Goal: Task Accomplishment & Management: Complete application form

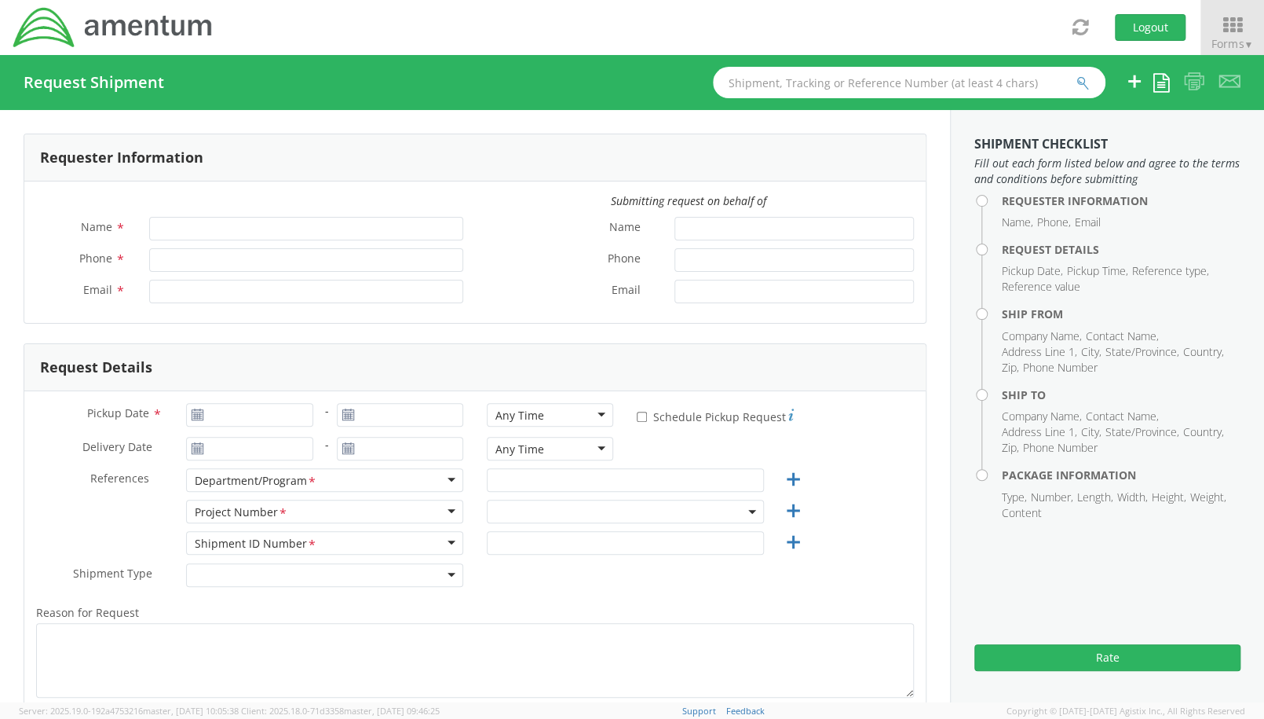
type input "[PERSON_NAME]"
type input "[PHONE_NUMBER]"
type input "[PERSON_NAME][EMAIL_ADDRESS][PERSON_NAME][DOMAIN_NAME]"
click at [1247, 42] on span "▼" at bounding box center [1248, 44] width 9 height 13
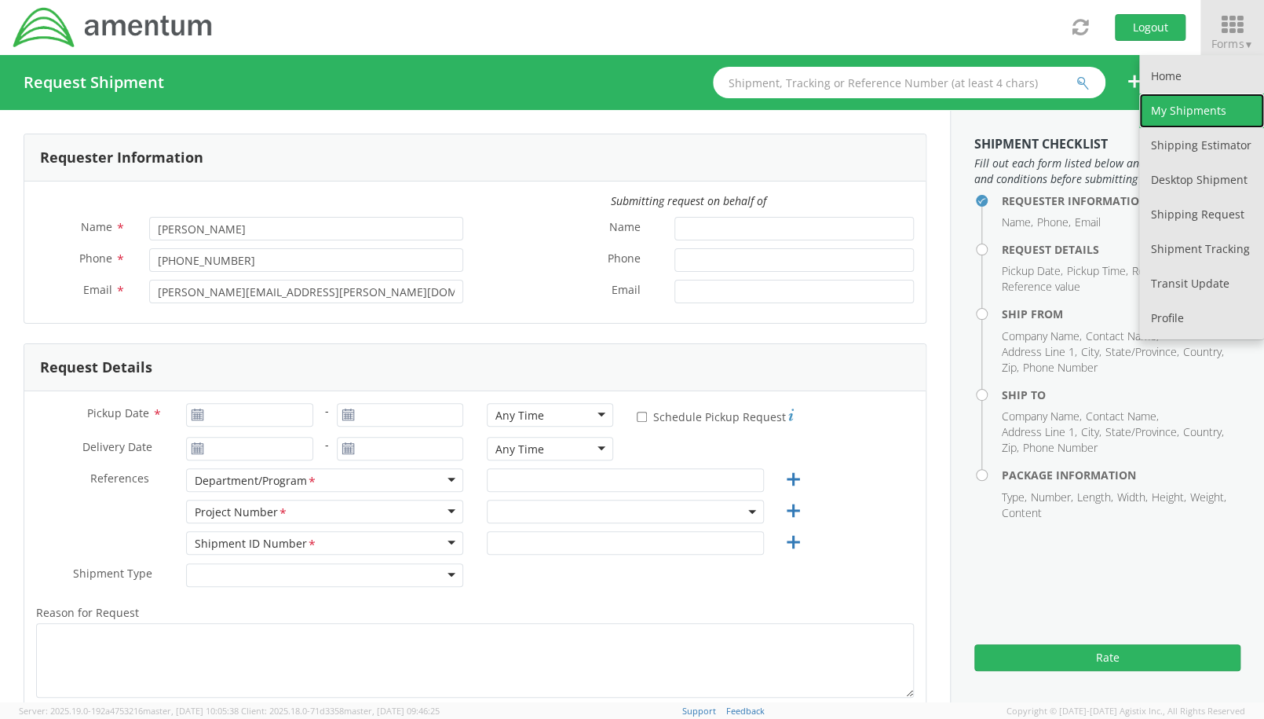
click at [1190, 103] on link "My Shipments" at bounding box center [1201, 110] width 125 height 35
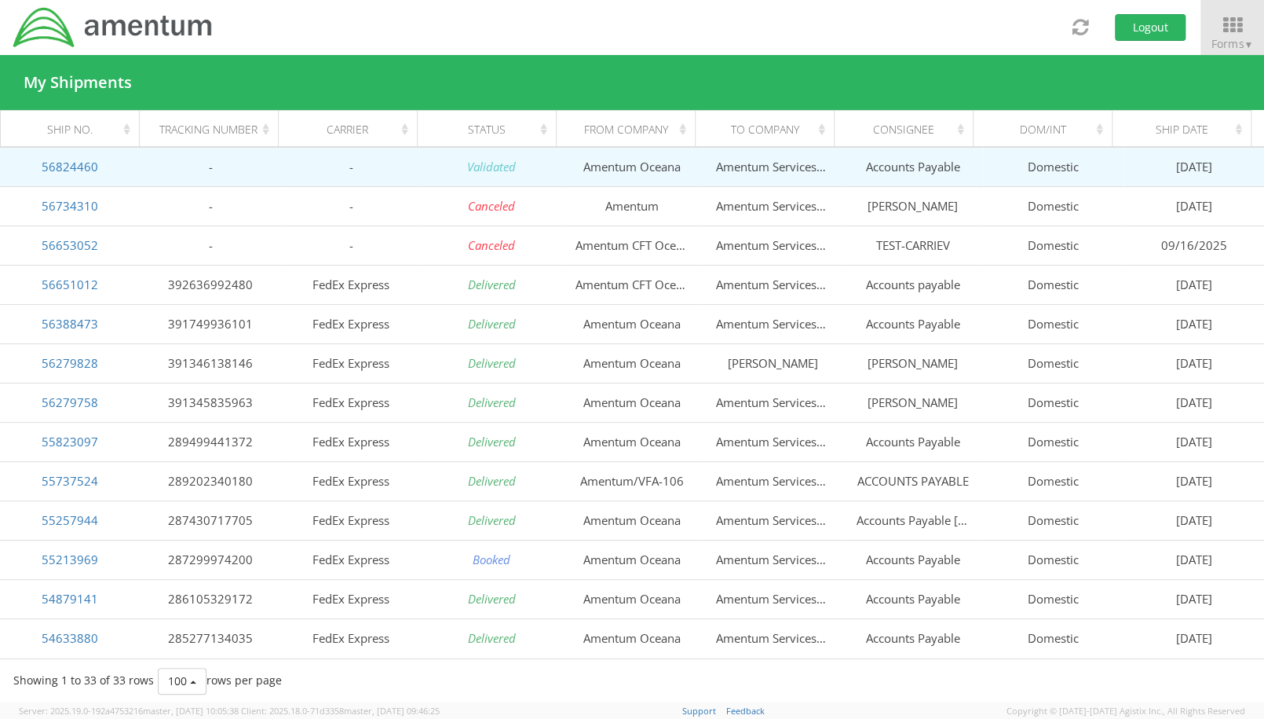
click at [461, 160] on td "Validated" at bounding box center [492, 166] width 141 height 39
click at [48, 163] on link "56824460" at bounding box center [70, 167] width 57 height 16
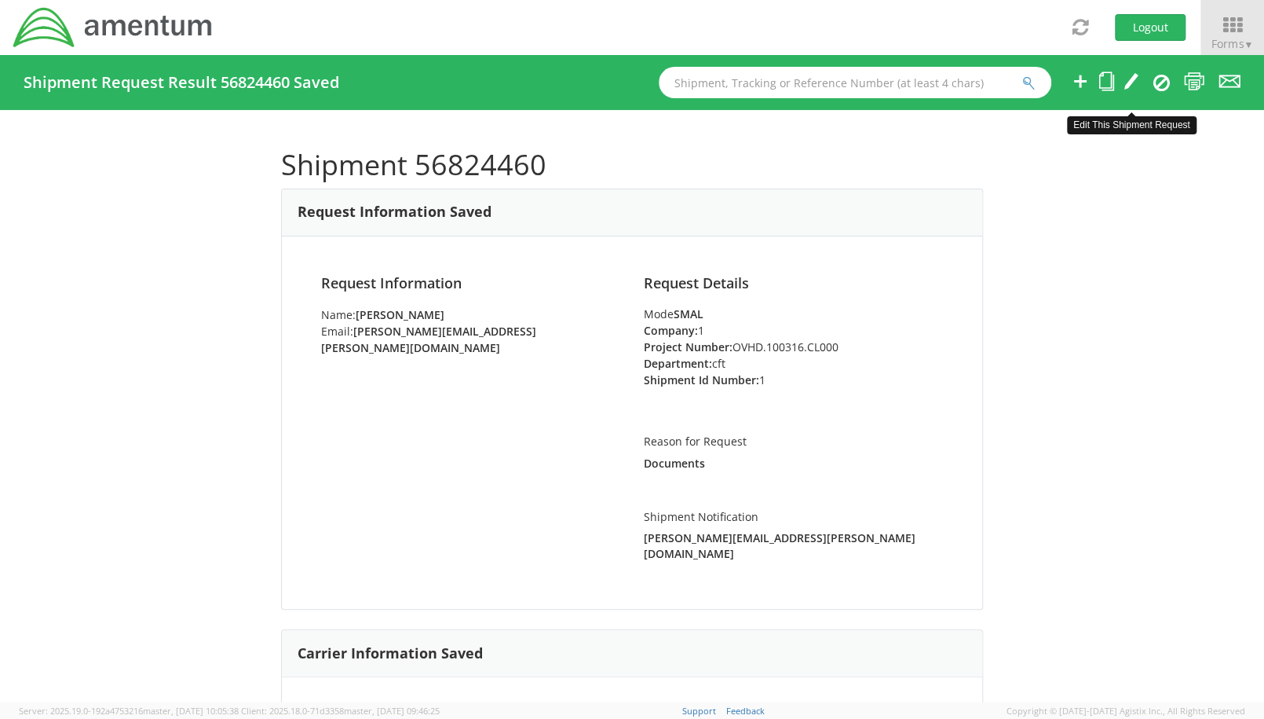
click at [1134, 85] on icon at bounding box center [1132, 81] width 16 height 20
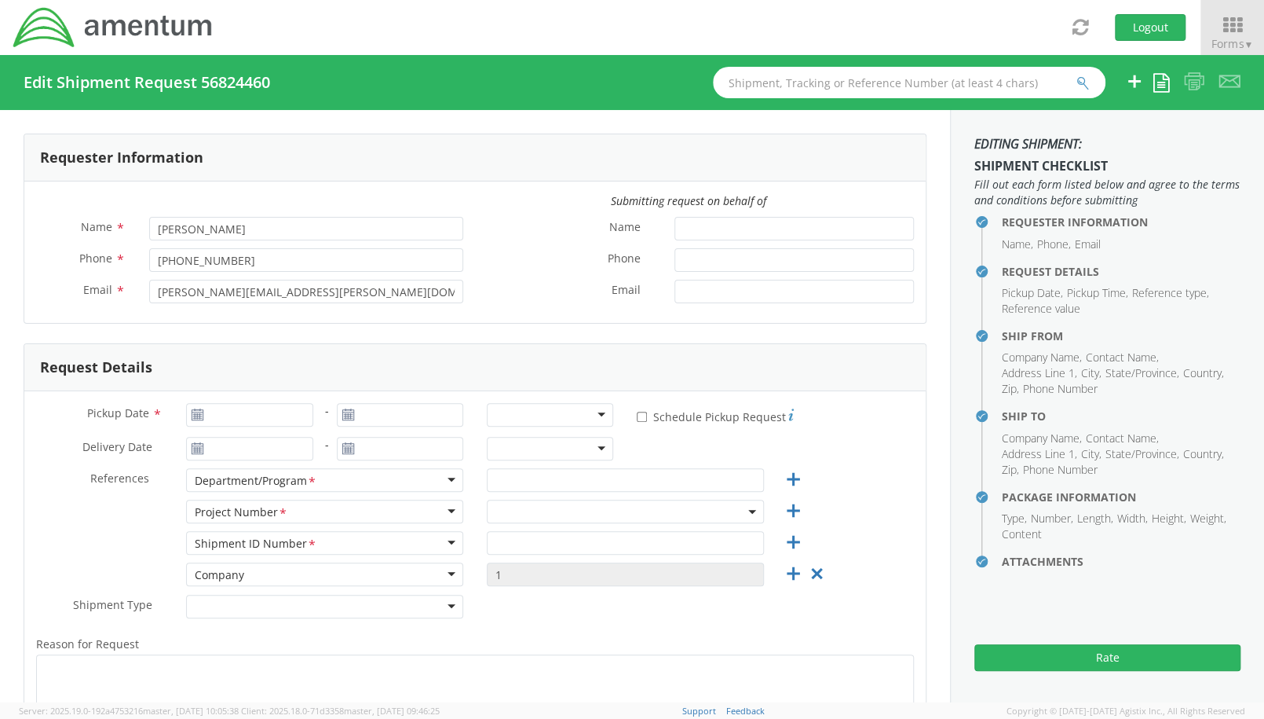
type input "[DATE]"
type input "cft"
type input "1"
type textarea "Documents"
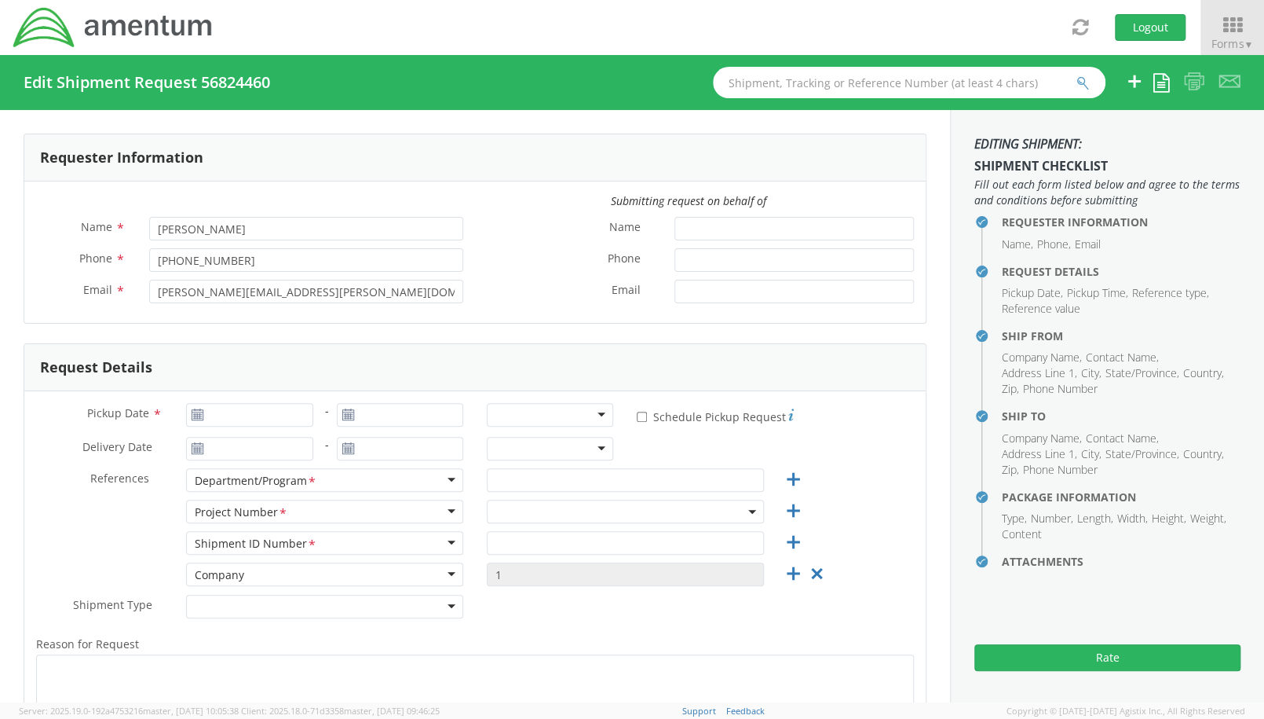
select select
type input "Amentum Oceana"
type input "1760 1st ST"
type input "Ste 200"
type input "[US_STATE][GEOGRAPHIC_DATA]"
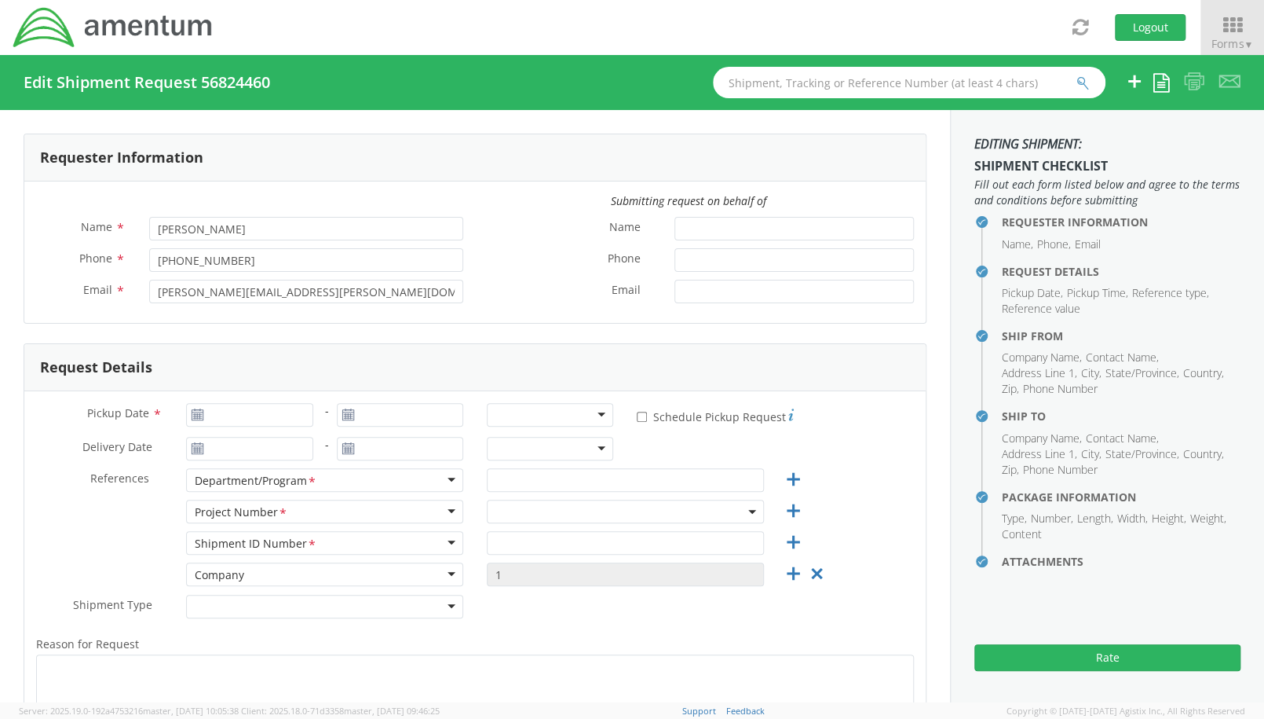
type input "23460"
type input "[PERSON_NAME]"
type input "7574339513"
type input "[PERSON_NAME][EMAIL_ADDRESS][PERSON_NAME][DOMAIN_NAME]"
type input "Amentum Services, Inc."
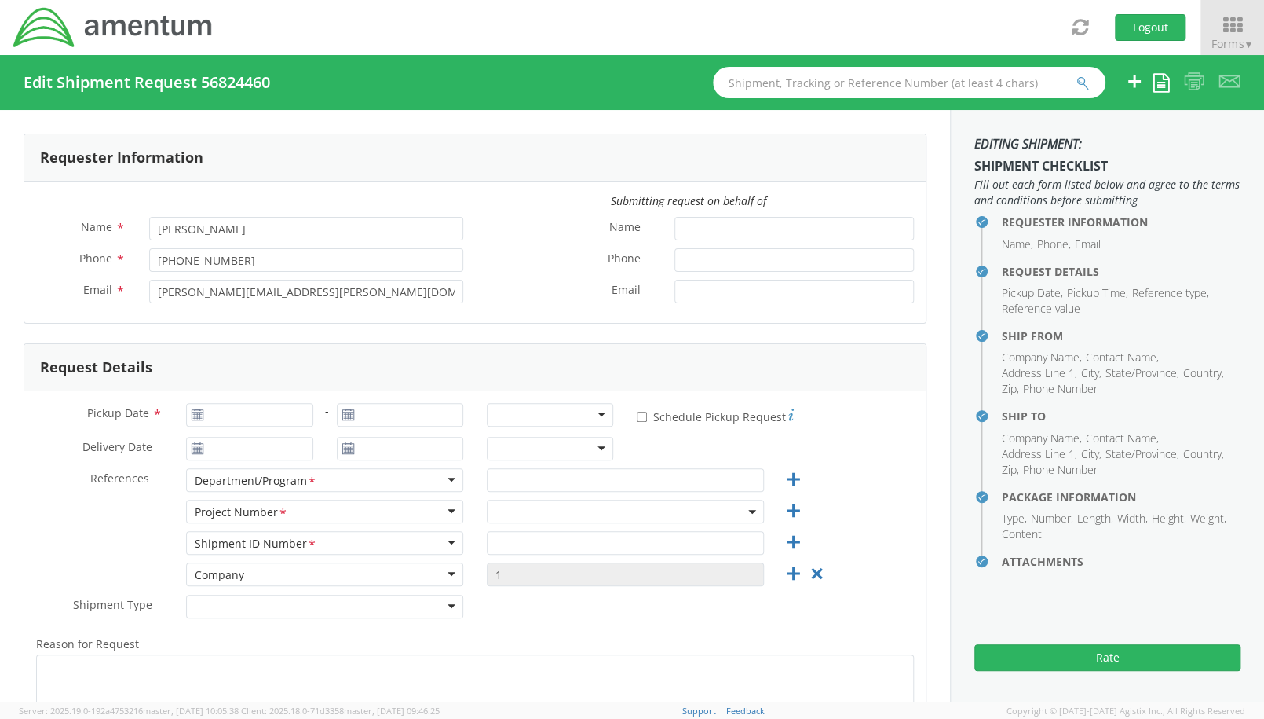
type input "[STREET_ADDRESS][PERSON_NAME]"
type input "[GEOGRAPHIC_DATA]"
type input "20876"
type input "Accounts Payable"
type input "7574339513"
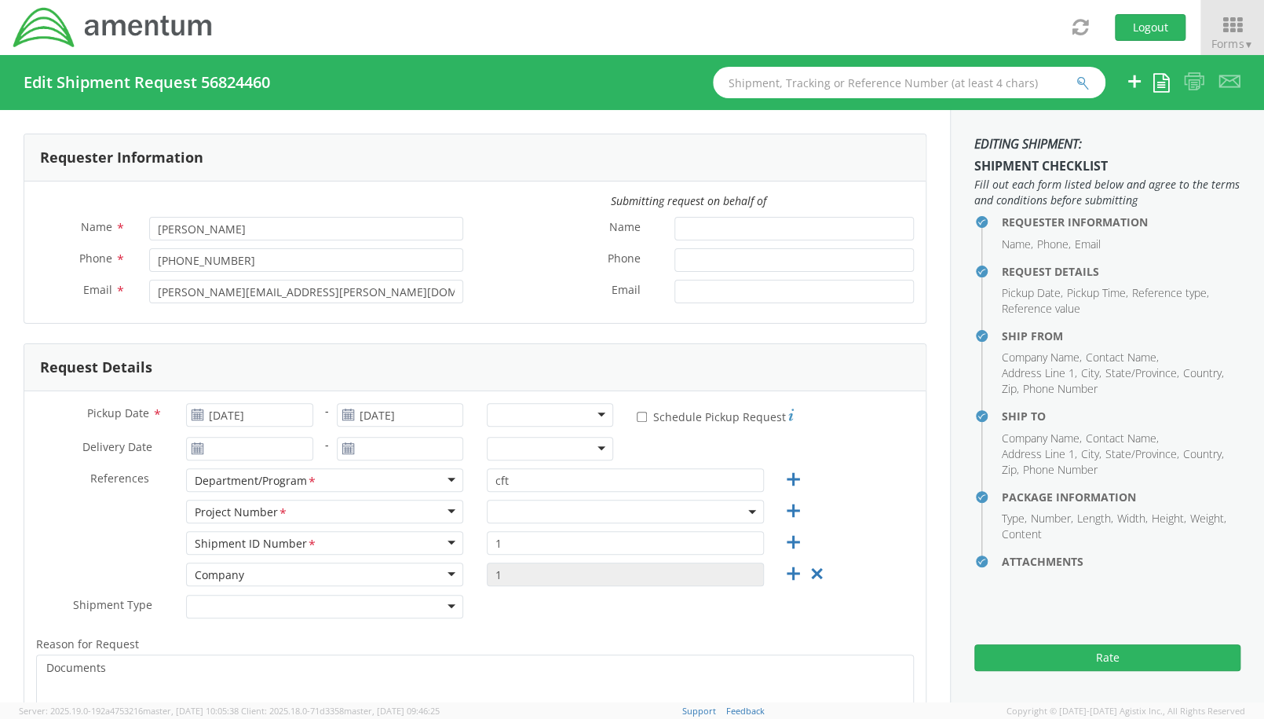
select select "53871"
select select "OVHD.100316.CL000"
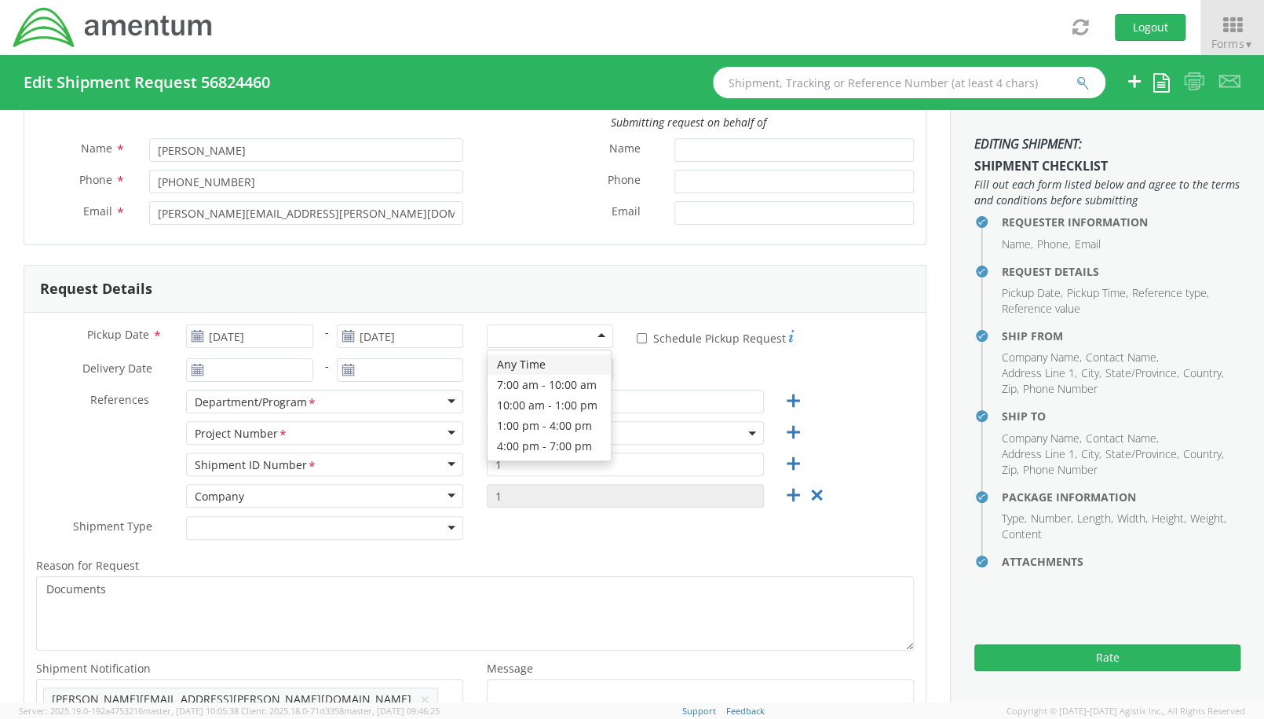
click at [564, 342] on div at bounding box center [550, 336] width 126 height 24
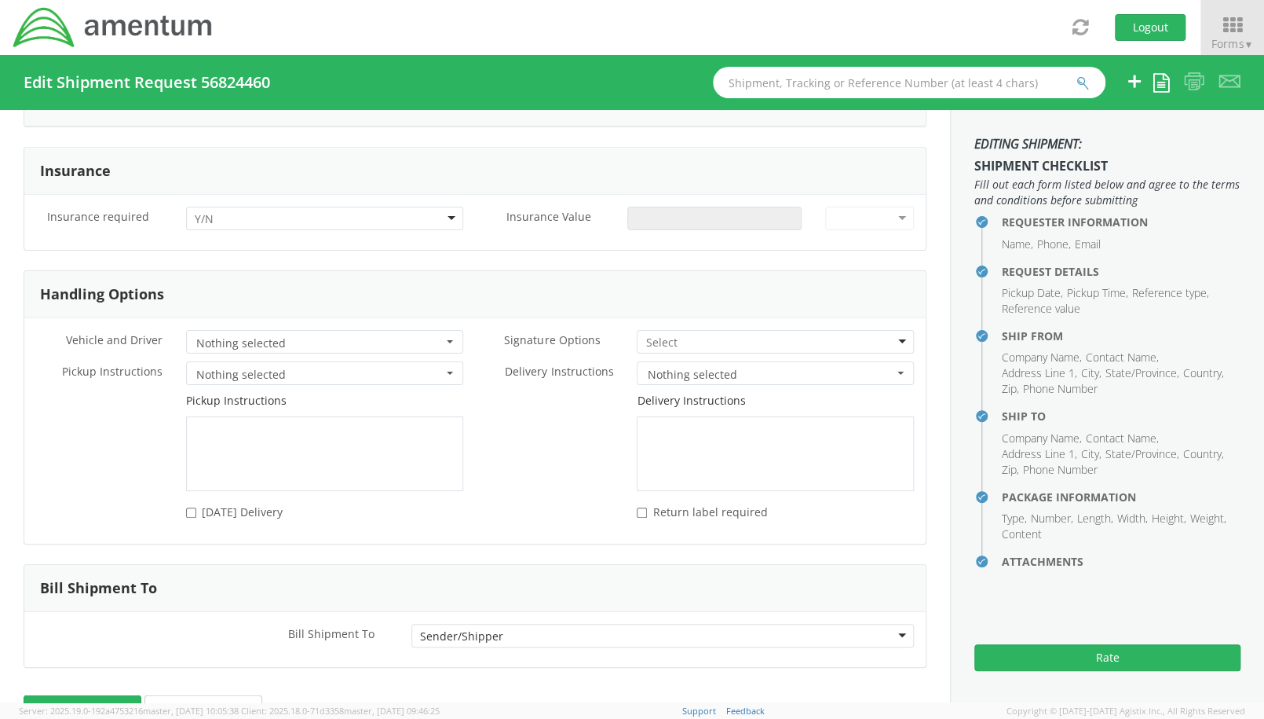
scroll to position [1931, 0]
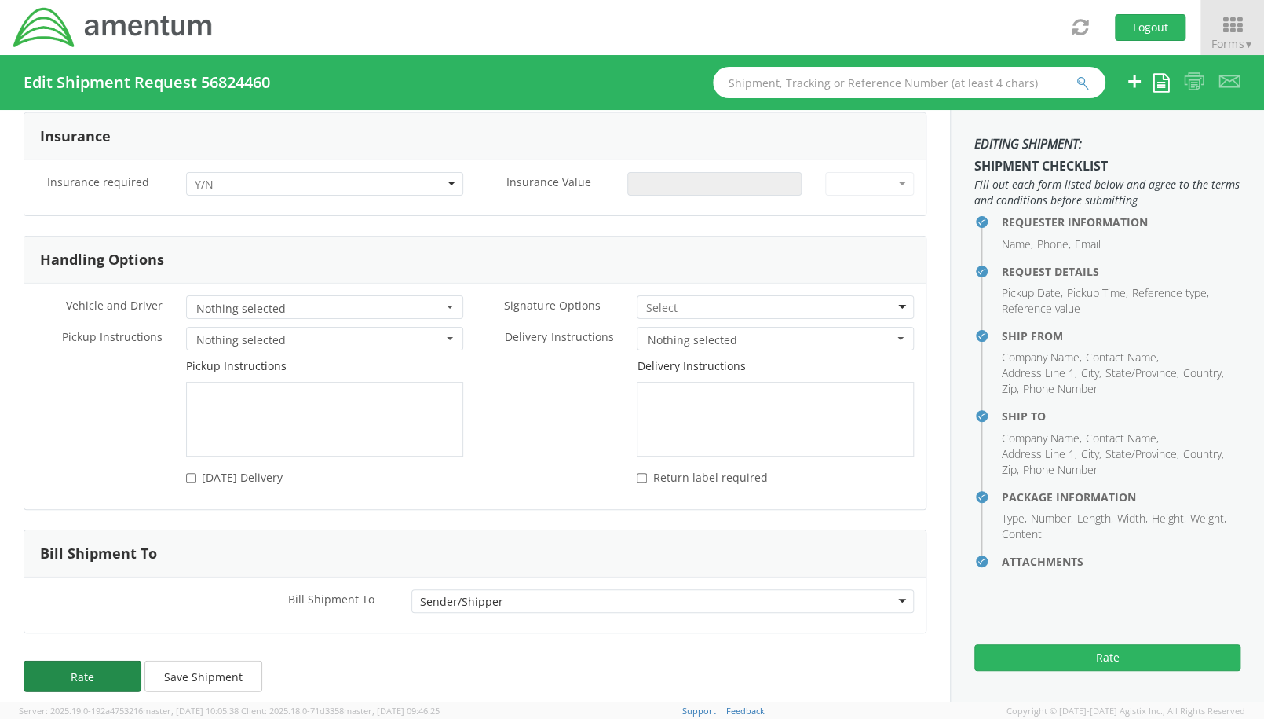
click at [95, 661] on button "Rate" at bounding box center [83, 675] width 118 height 31
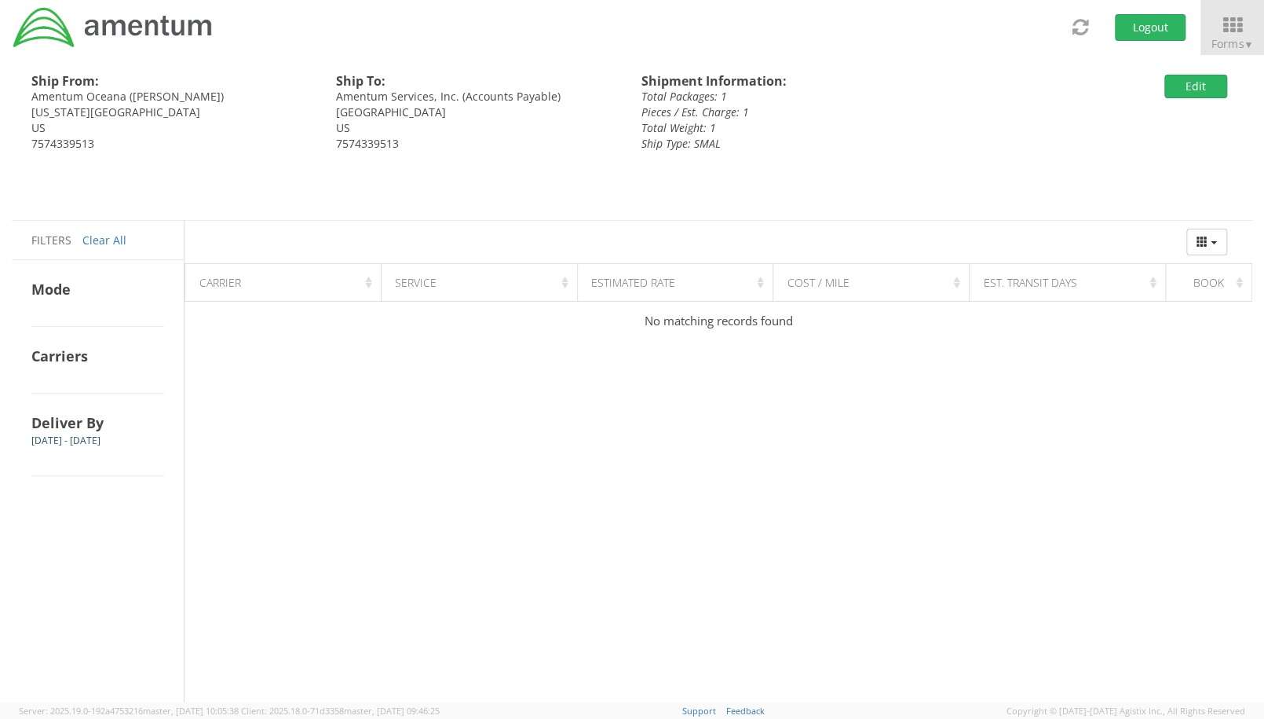
click at [302, 370] on div "Ship From: [GEOGRAPHIC_DATA] ([PERSON_NAME]) [US_STATE][GEOGRAPHIC_DATA] US 757…" at bounding box center [632, 378] width 1241 height 647
click at [53, 348] on h4 "Carriers" at bounding box center [97, 355] width 133 height 19
click at [55, 353] on h4 "Carriers" at bounding box center [97, 355] width 133 height 19
click at [64, 307] on div "Mode" at bounding box center [97, 293] width 133 height 67
click at [97, 238] on link "Clear All" at bounding box center [104, 239] width 44 height 15
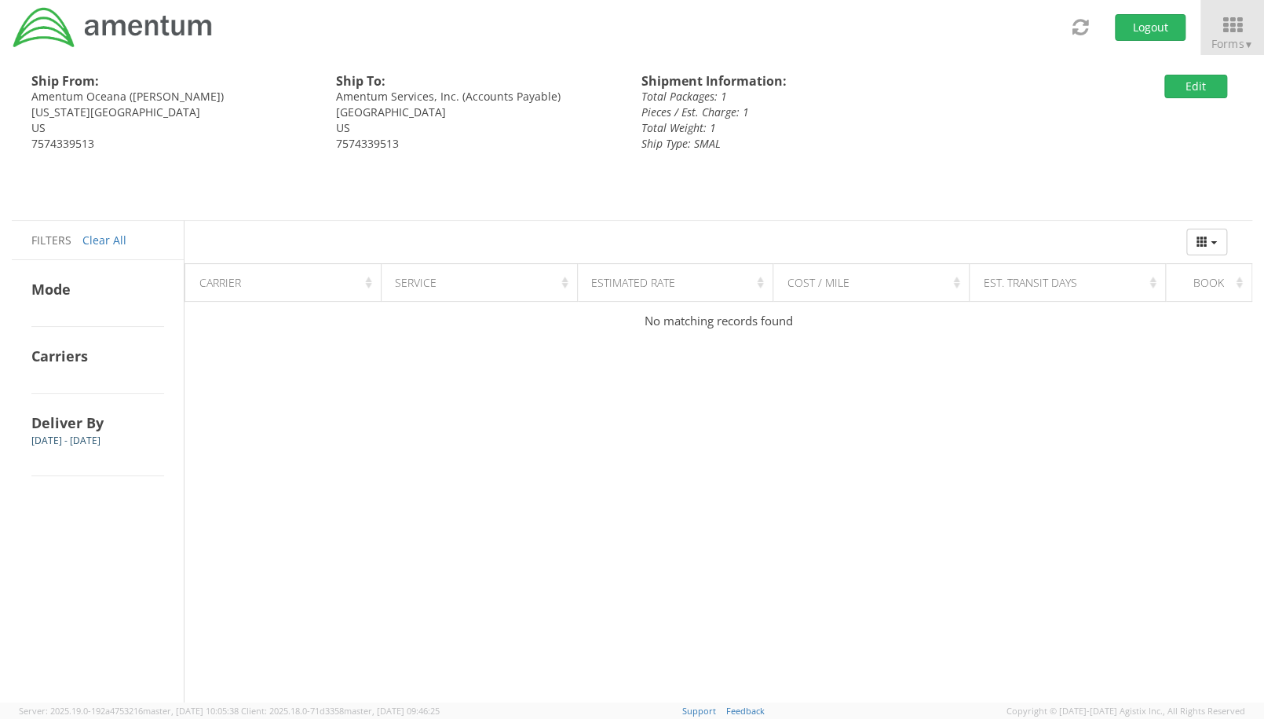
click at [977, 114] on div "Pieces / Est. Charge: 1" at bounding box center [833, 112] width 383 height 16
click at [1212, 89] on button "Edit" at bounding box center [1196, 87] width 63 height 24
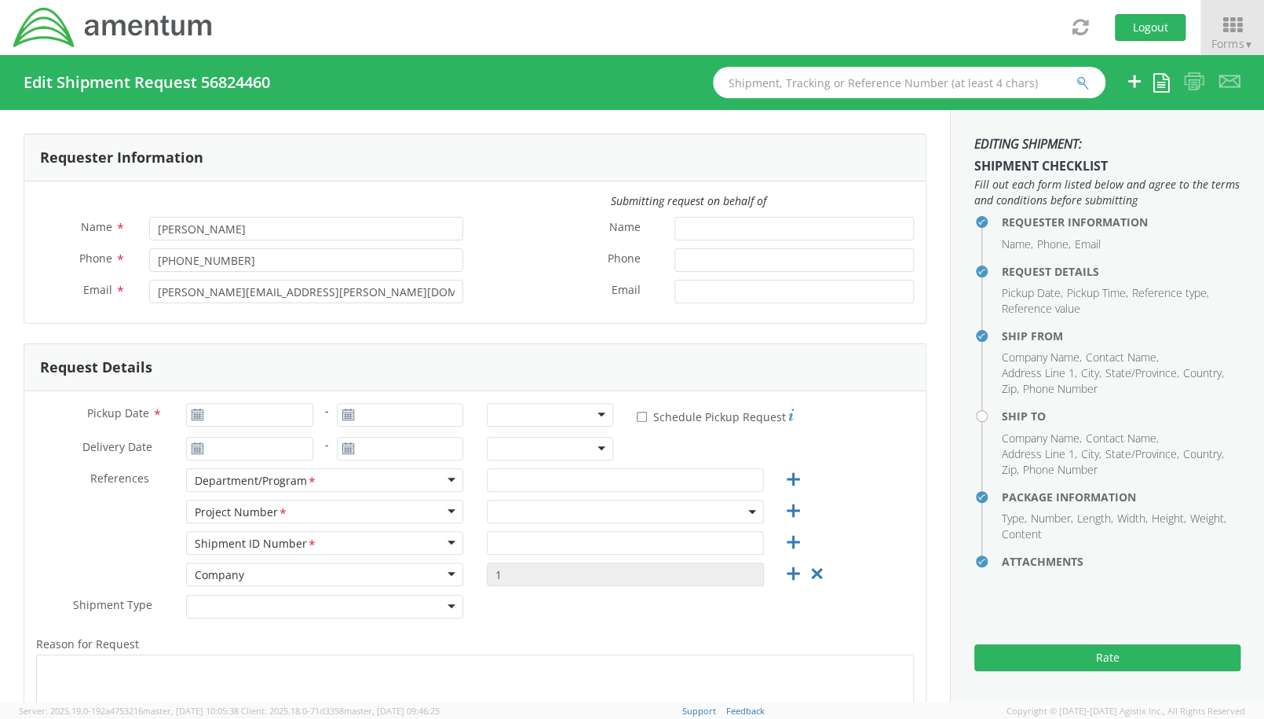
type input "[DATE]"
type input "cft"
type input "1"
type textarea "Documents"
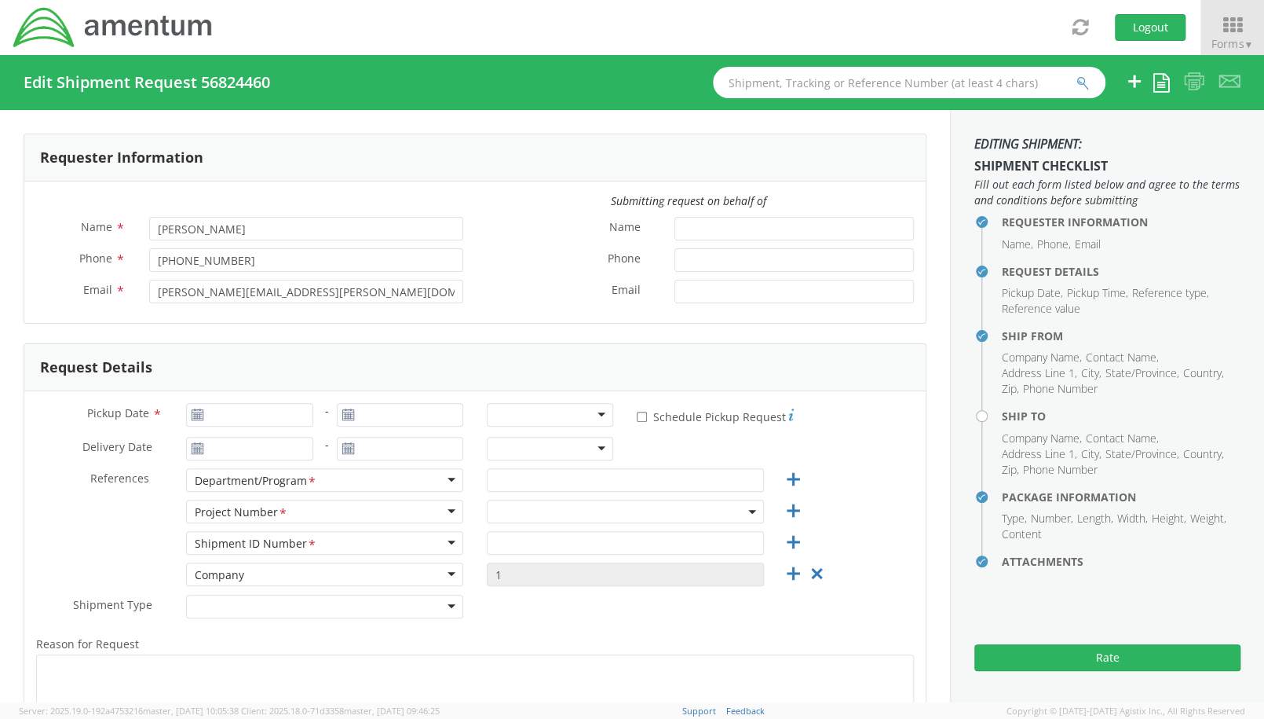
type input "20876"
select select "53871"
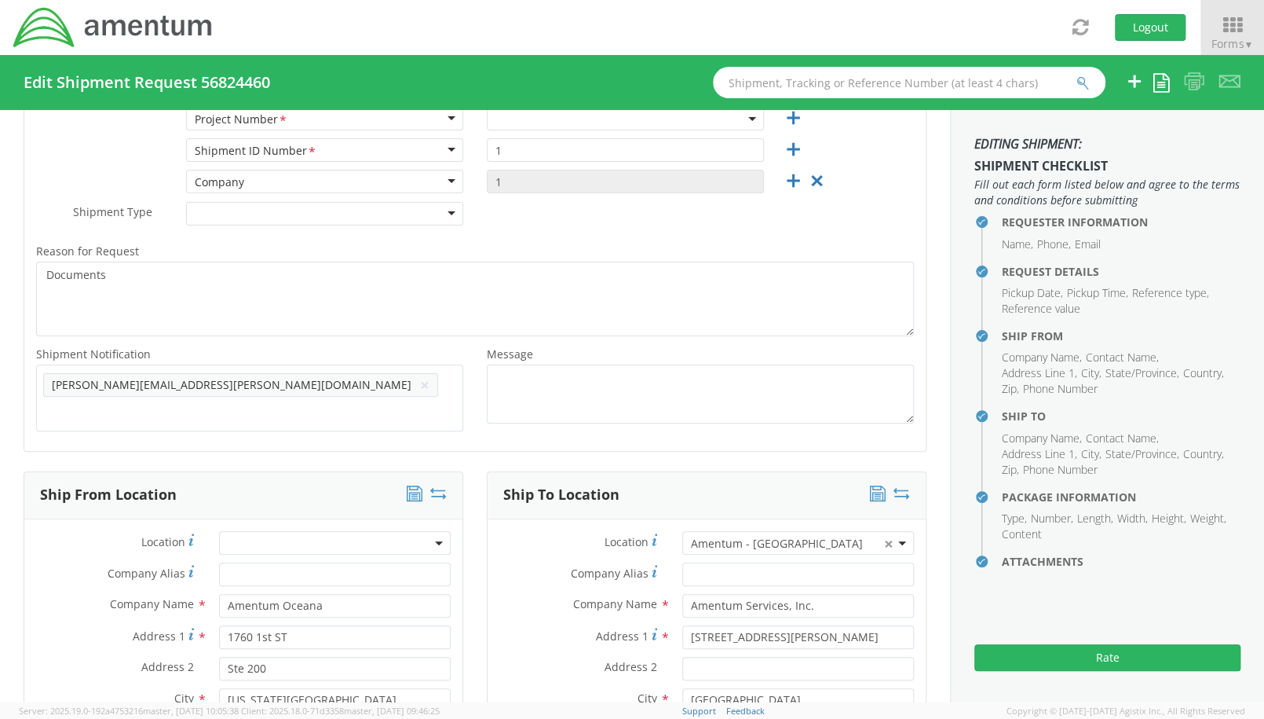
select select "OVHD.100316.CL000"
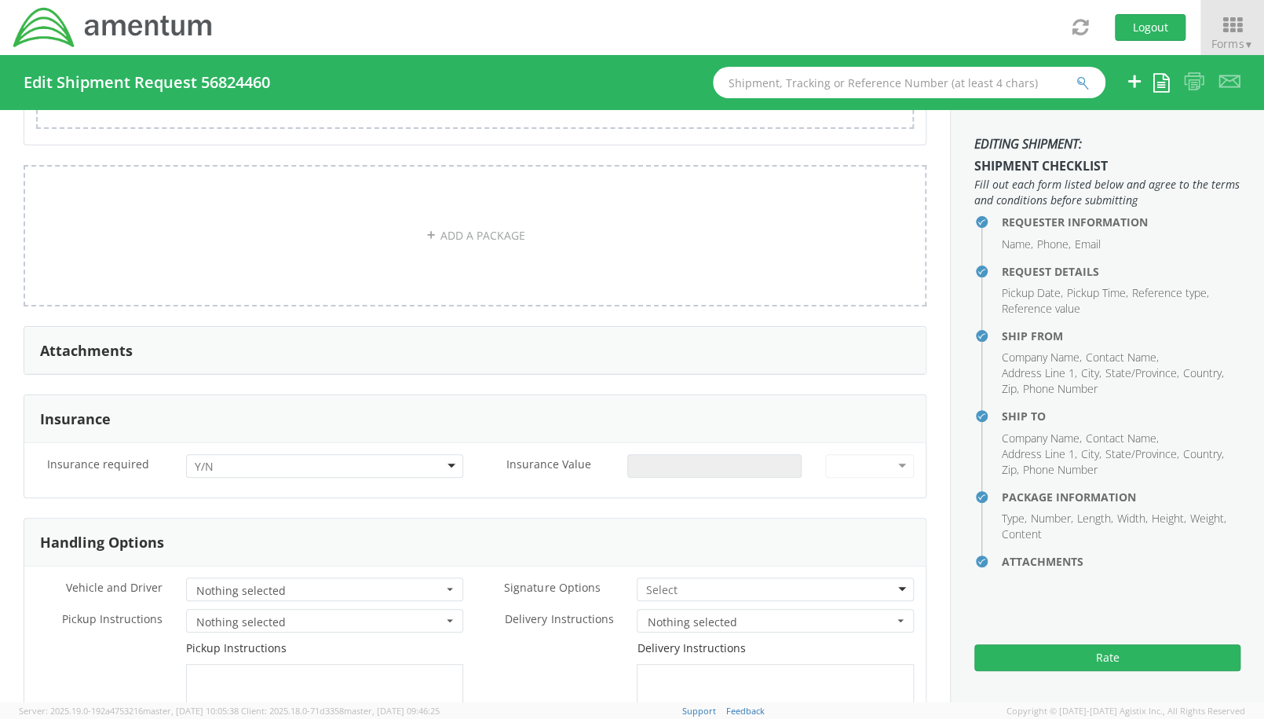
scroll to position [1931, 0]
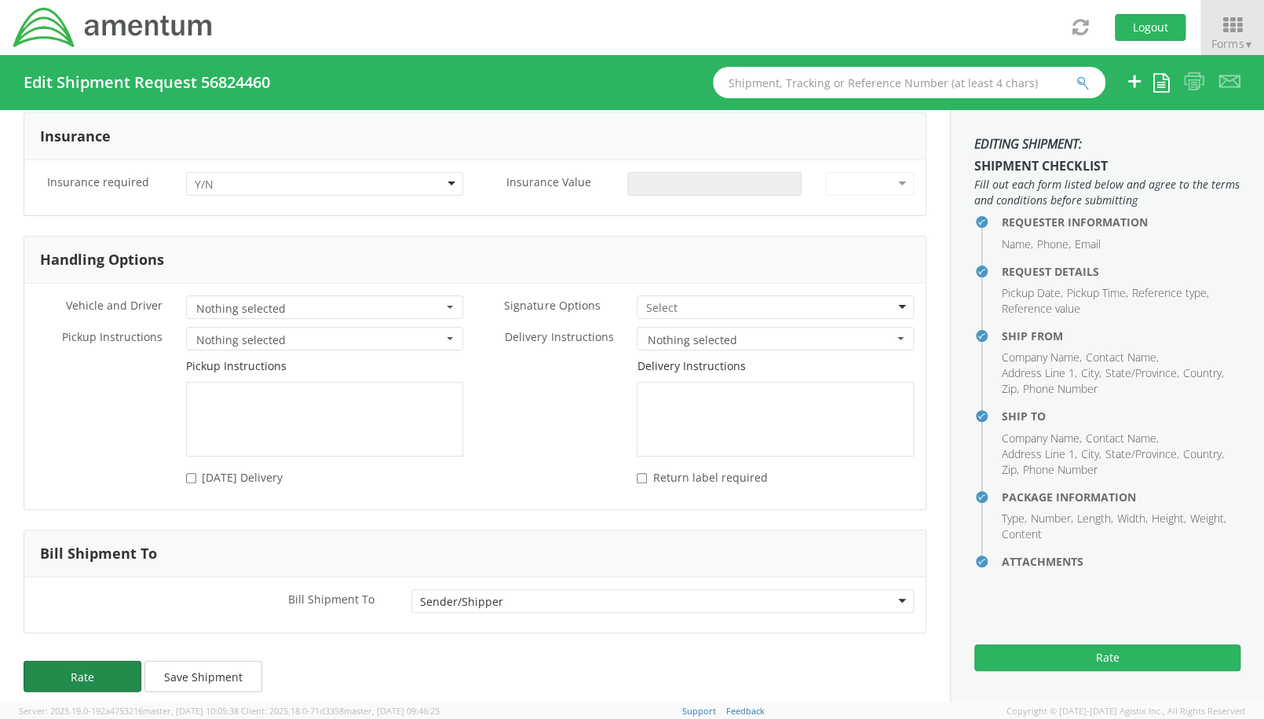
click at [69, 660] on button "Rate" at bounding box center [83, 675] width 118 height 31
